Goal: Task Accomplishment & Management: Complete application form

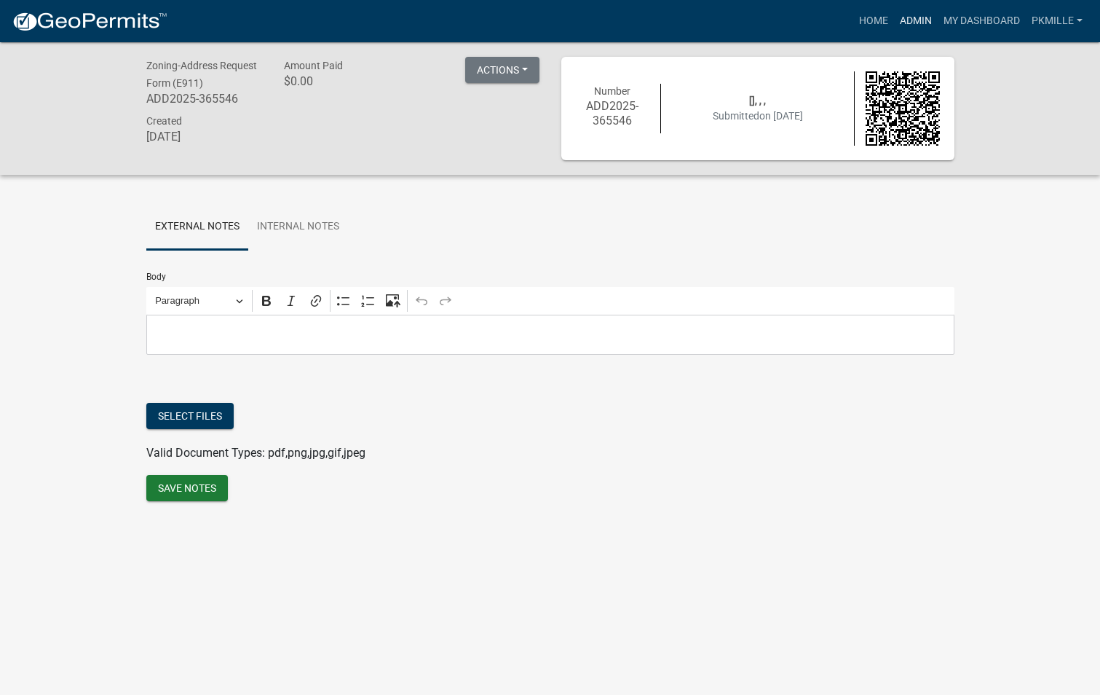
click at [895, 22] on link "Admin" at bounding box center [916, 21] width 44 height 28
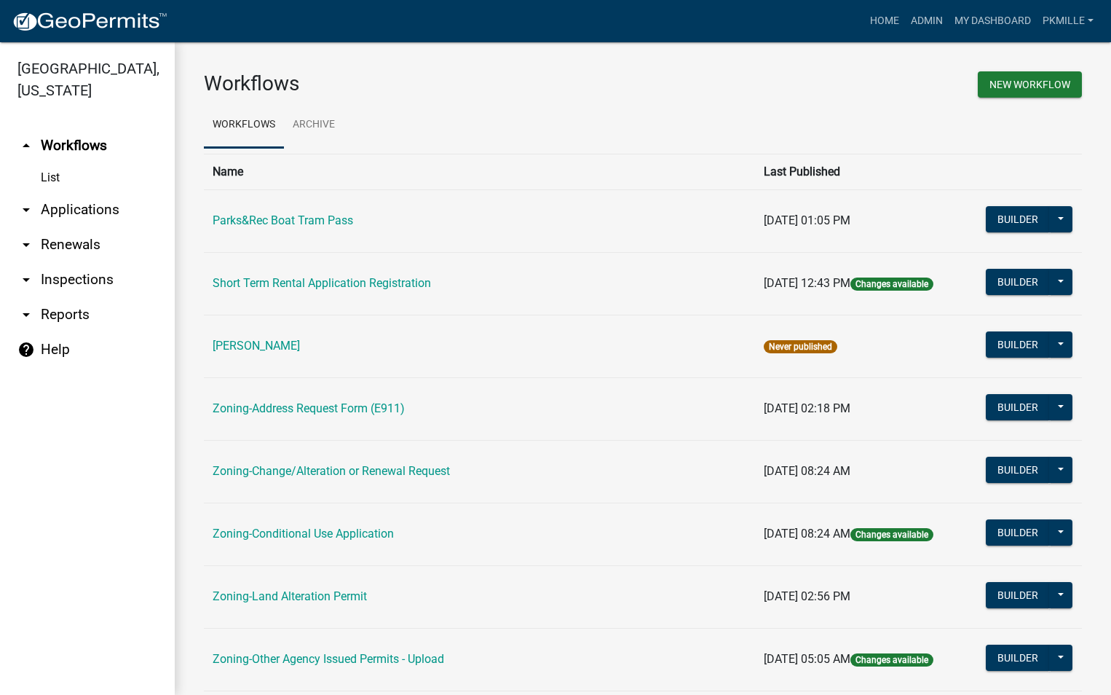
click at [58, 213] on link "arrow_drop_down Applications" at bounding box center [87, 209] width 175 height 35
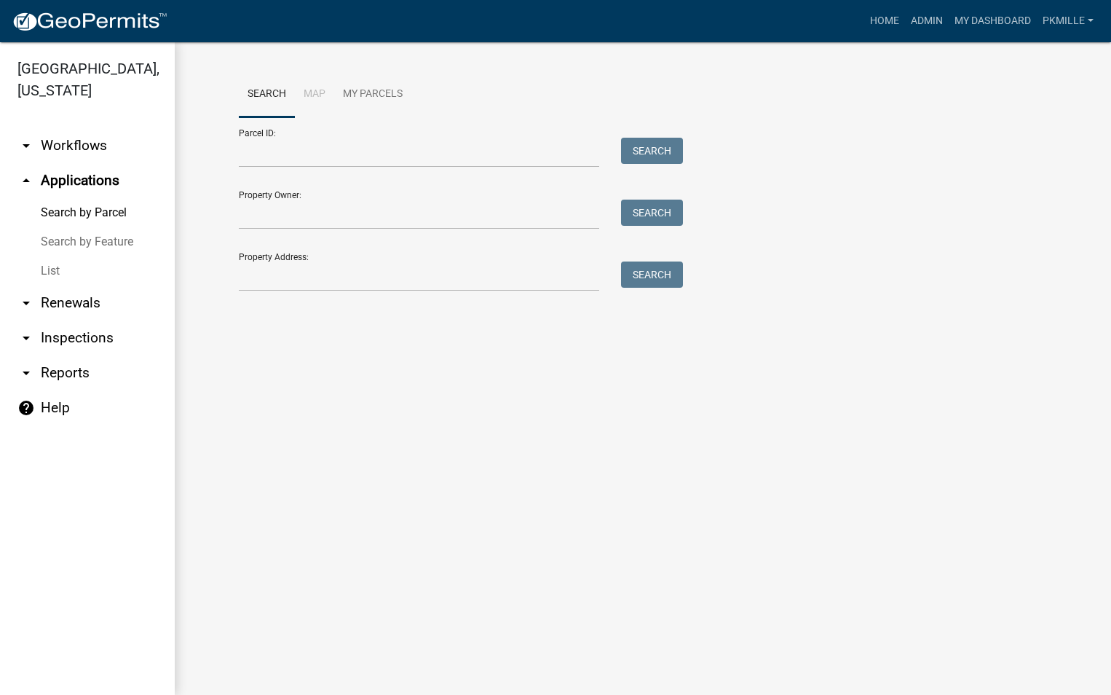
click at [58, 272] on link "List" at bounding box center [87, 270] width 175 height 29
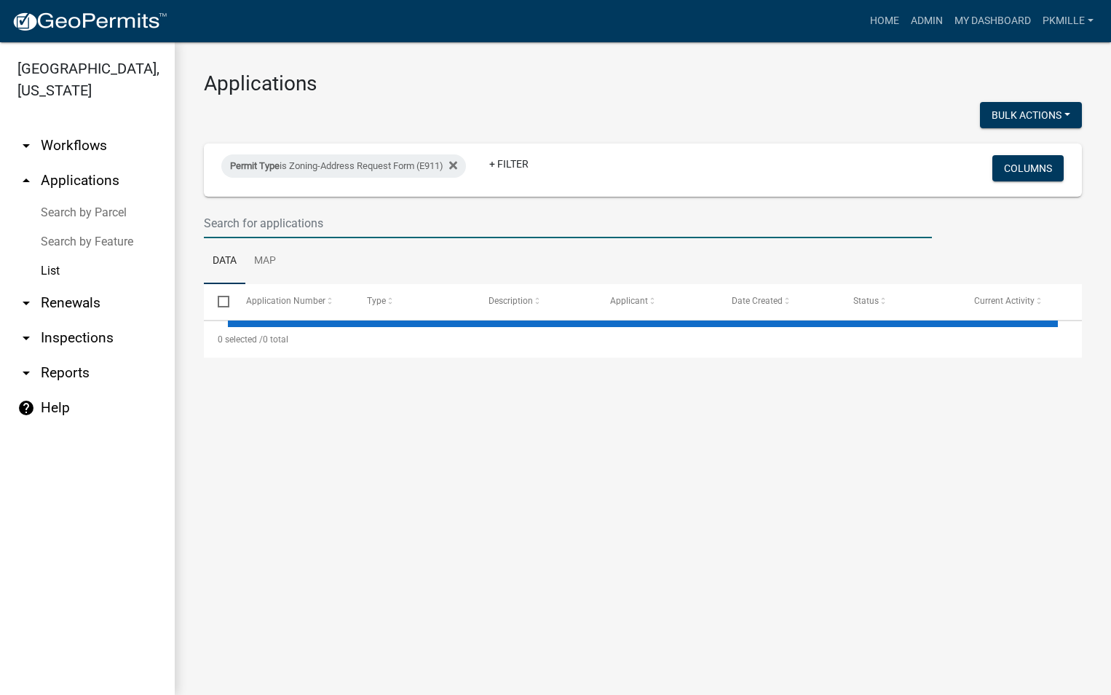
select select "2: 50"
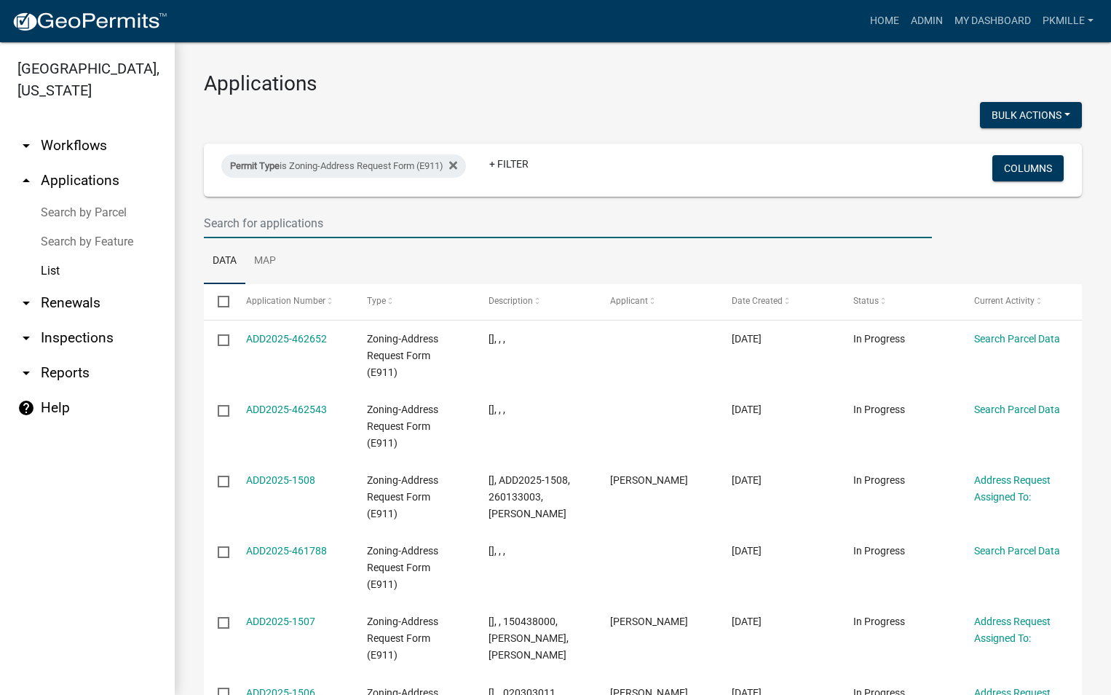
click at [235, 223] on input "text" at bounding box center [568, 223] width 728 height 30
type input "[PERSON_NAME]"
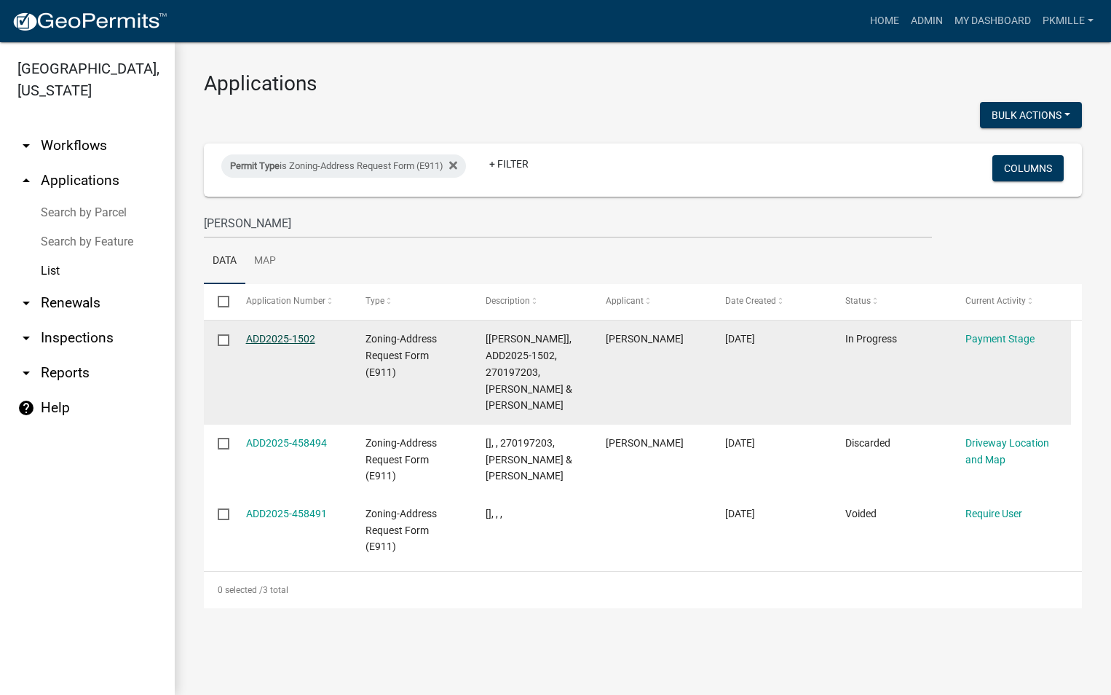
click at [290, 337] on link "ADD2025-1502" at bounding box center [280, 339] width 69 height 12
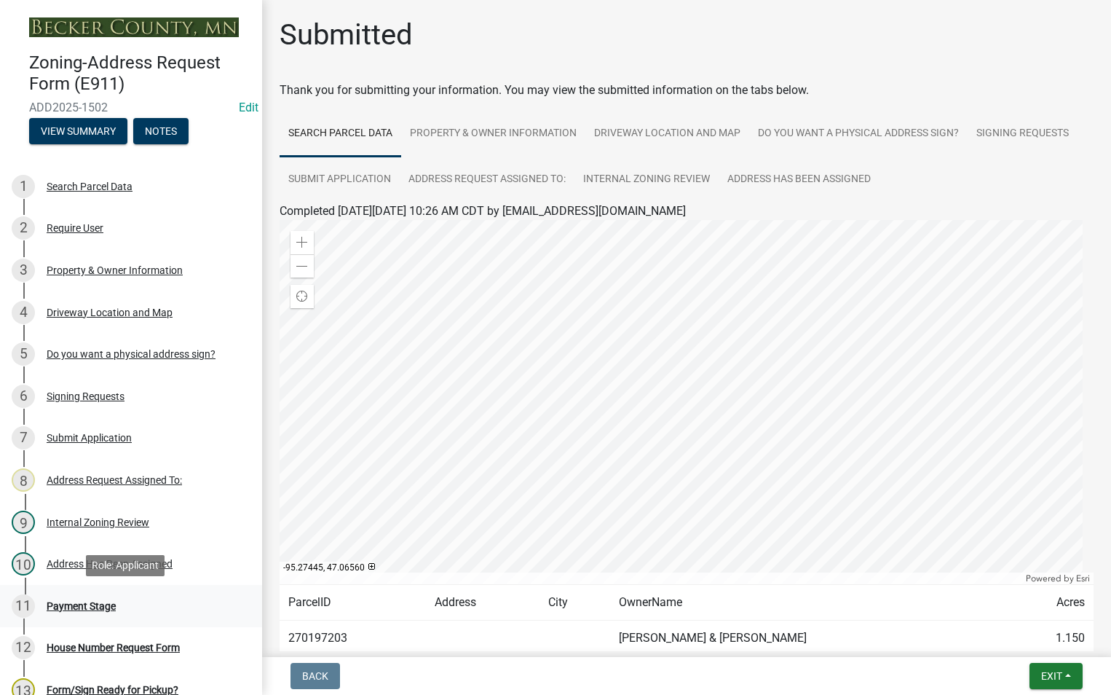
click at [105, 607] on div "Payment Stage" at bounding box center [81, 606] width 69 height 10
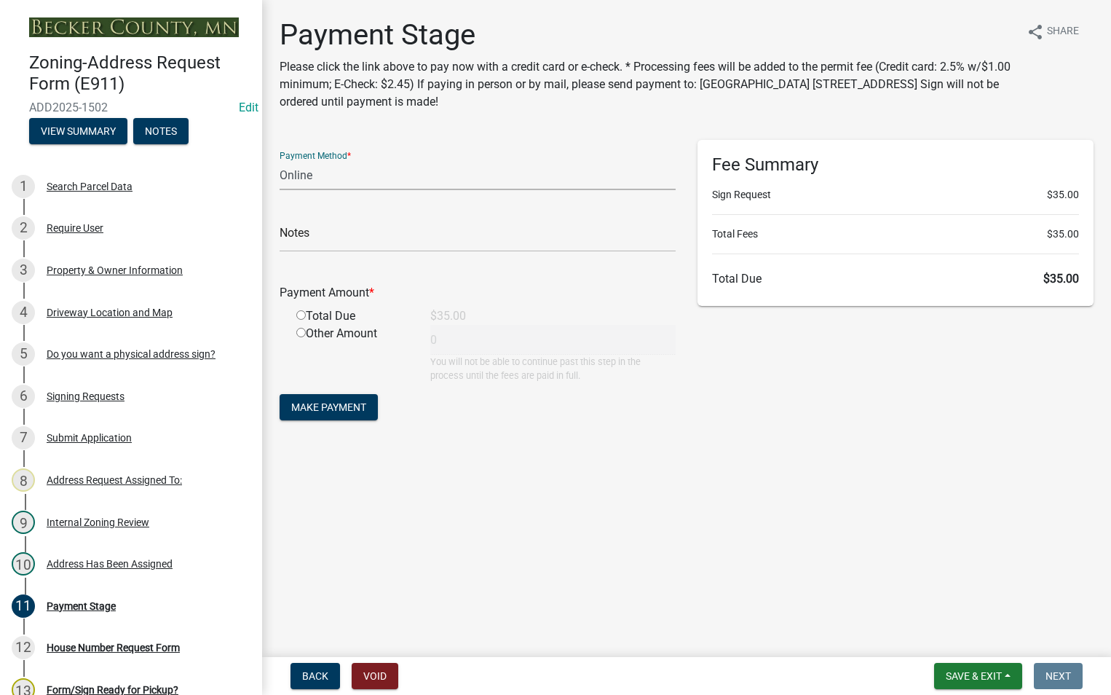
click at [324, 179] on select "Credit Card POS Check Cash Online" at bounding box center [478, 175] width 396 height 30
select select "1: 0"
click at [280, 160] on select "Credit Card POS Check Cash Online" at bounding box center [478, 175] width 396 height 30
click at [334, 237] on input "text" at bounding box center [478, 237] width 396 height 30
type input "9712"
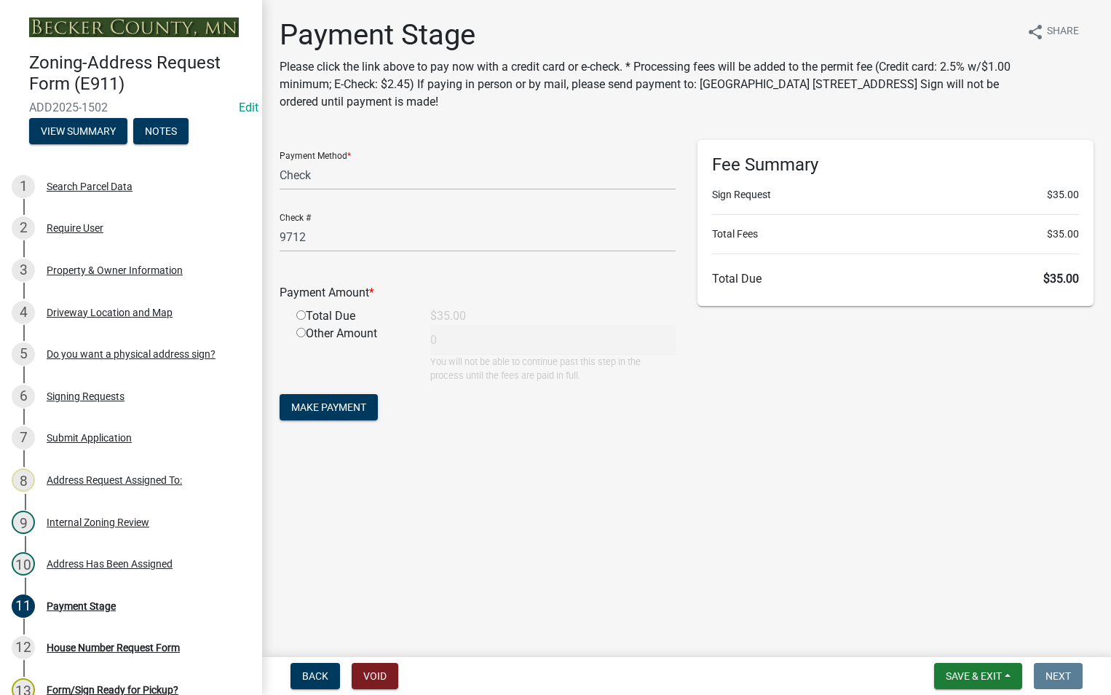
click at [304, 318] on input "radio" at bounding box center [300, 314] width 9 height 9
radio input "true"
type input "35"
click at [313, 403] on span "Make Payment" at bounding box center [328, 407] width 75 height 12
